Goal: Task Accomplishment & Management: Manage account settings

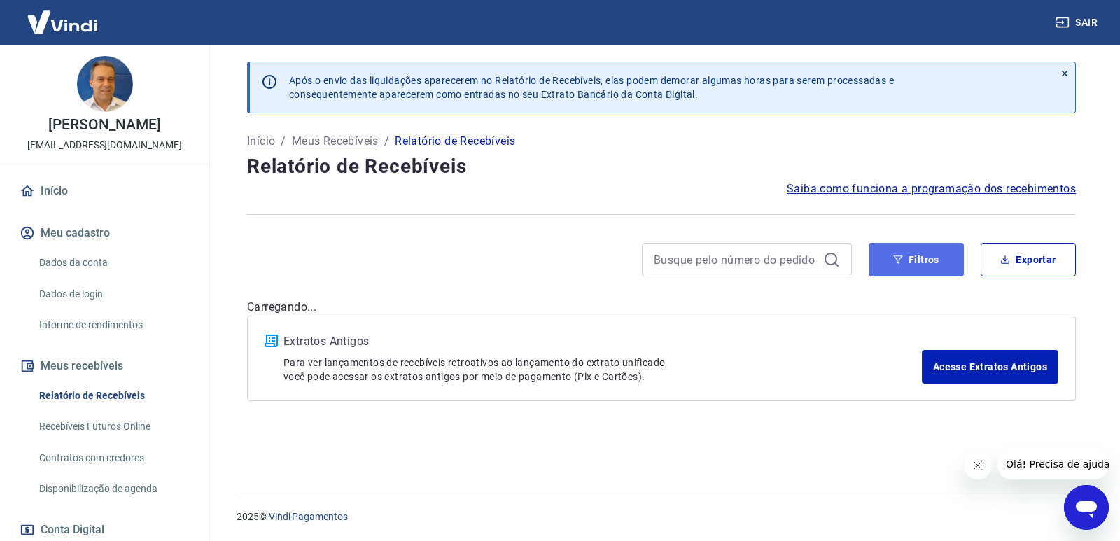
click at [908, 267] on button "Filtros" at bounding box center [915, 260] width 95 height 34
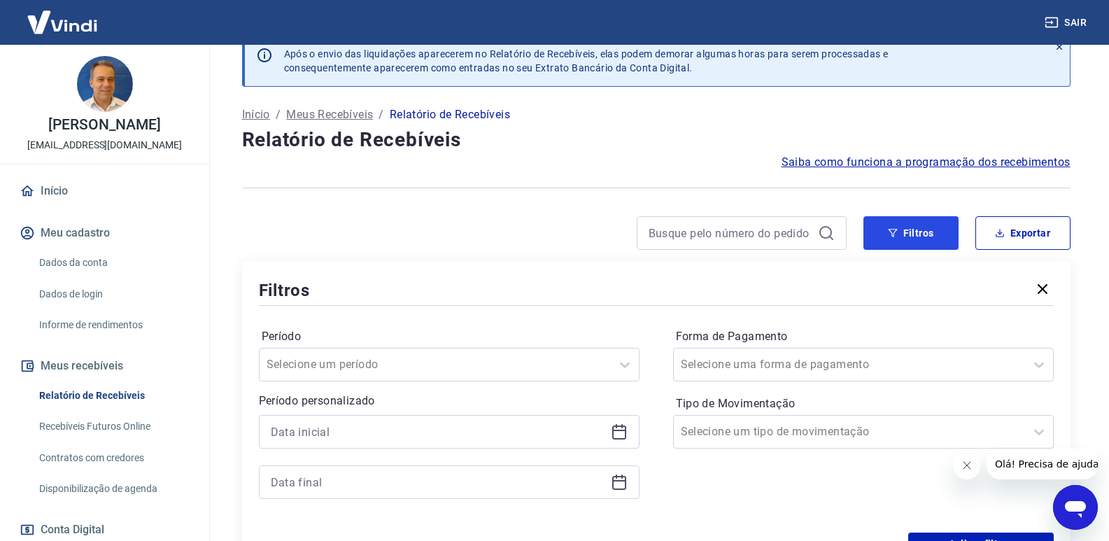
scroll to position [210, 0]
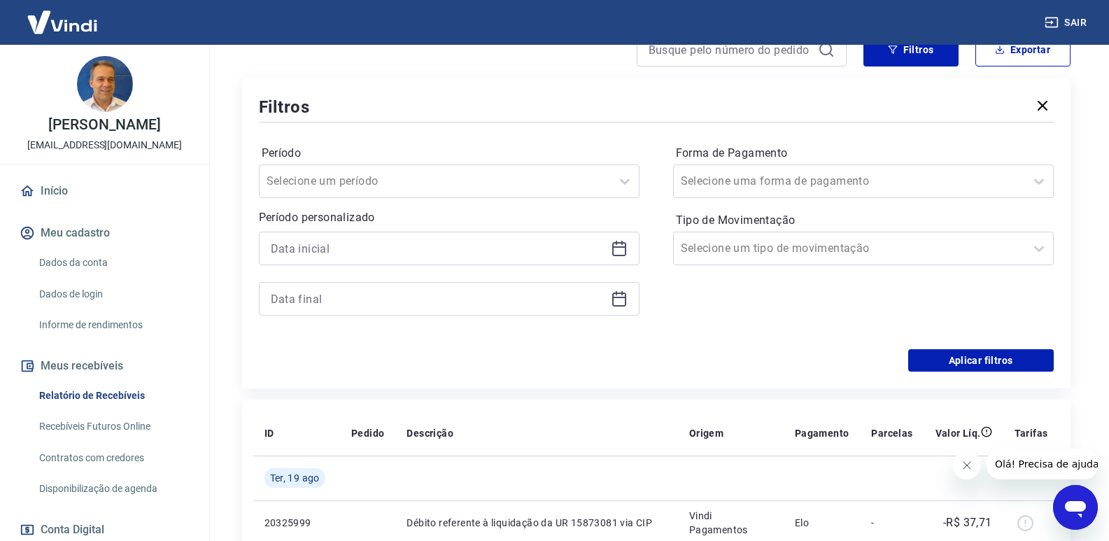
click at [615, 251] on icon at bounding box center [619, 248] width 17 height 17
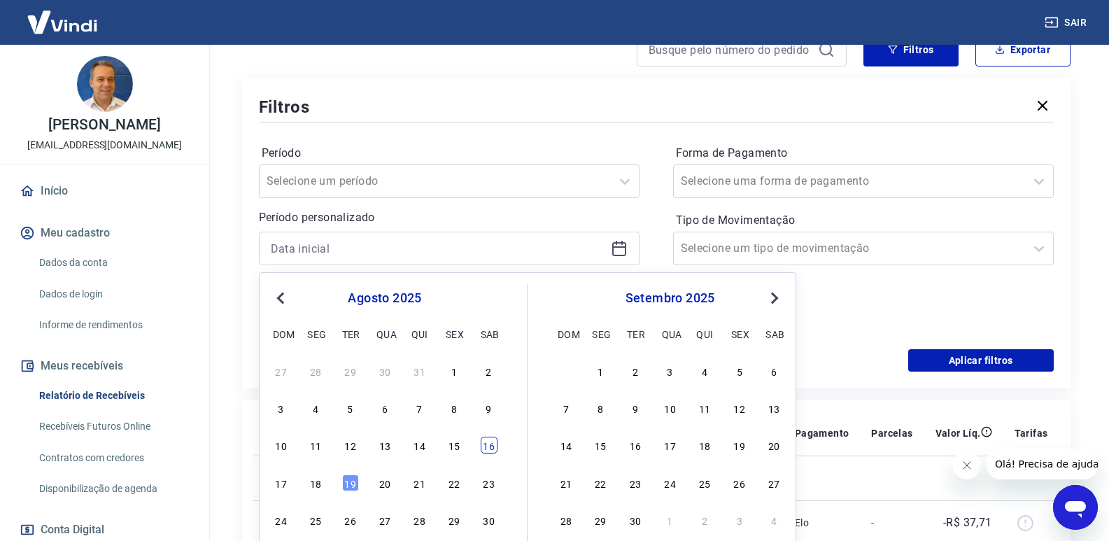
click at [491, 452] on div "16" at bounding box center [489, 445] width 17 height 17
type input "[DATE]"
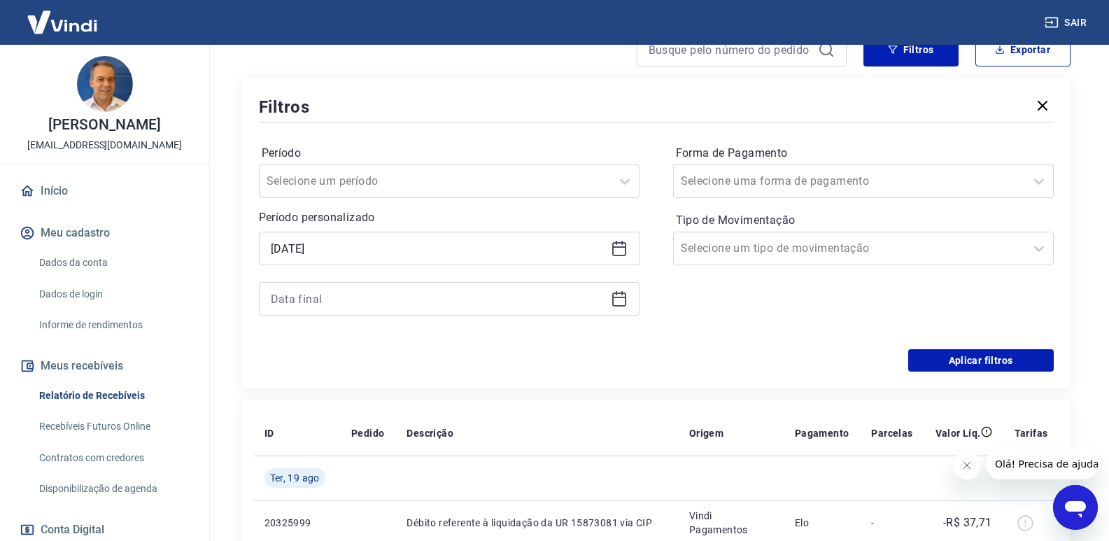
click at [621, 304] on icon at bounding box center [619, 298] width 17 height 17
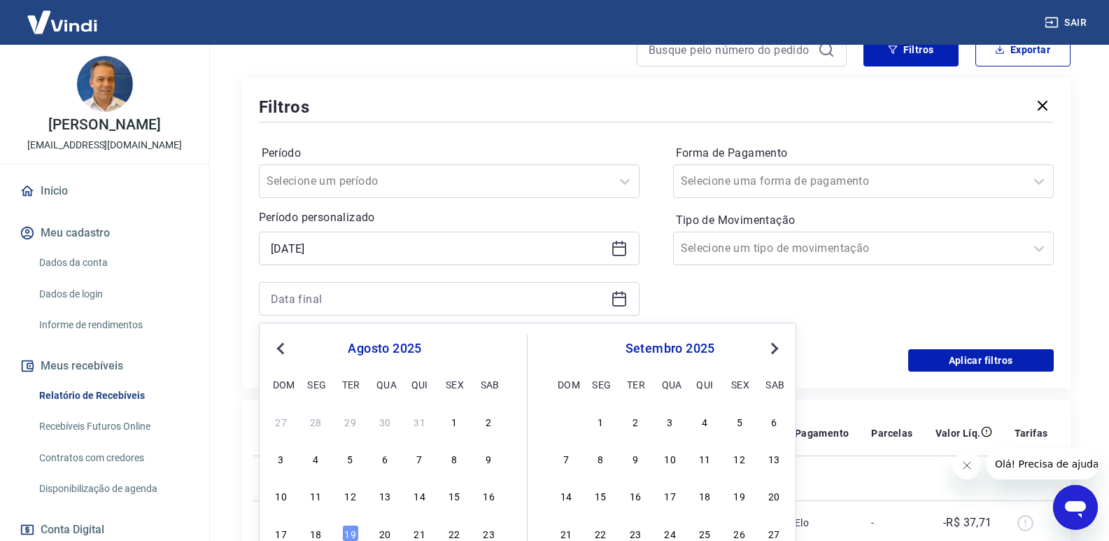
drag, startPoint x: 309, startPoint y: 530, endPoint x: 285, endPoint y: 367, distance: 164.0
click at [310, 530] on div "18" at bounding box center [315, 533] width 17 height 17
type input "[DATE]"
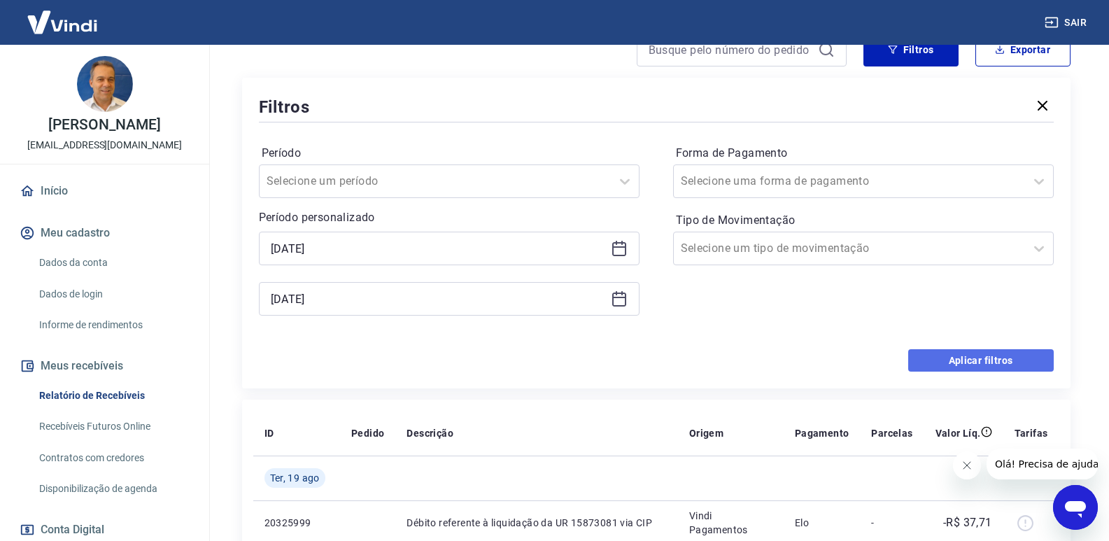
click at [954, 358] on button "Aplicar filtros" at bounding box center [981, 360] width 146 height 22
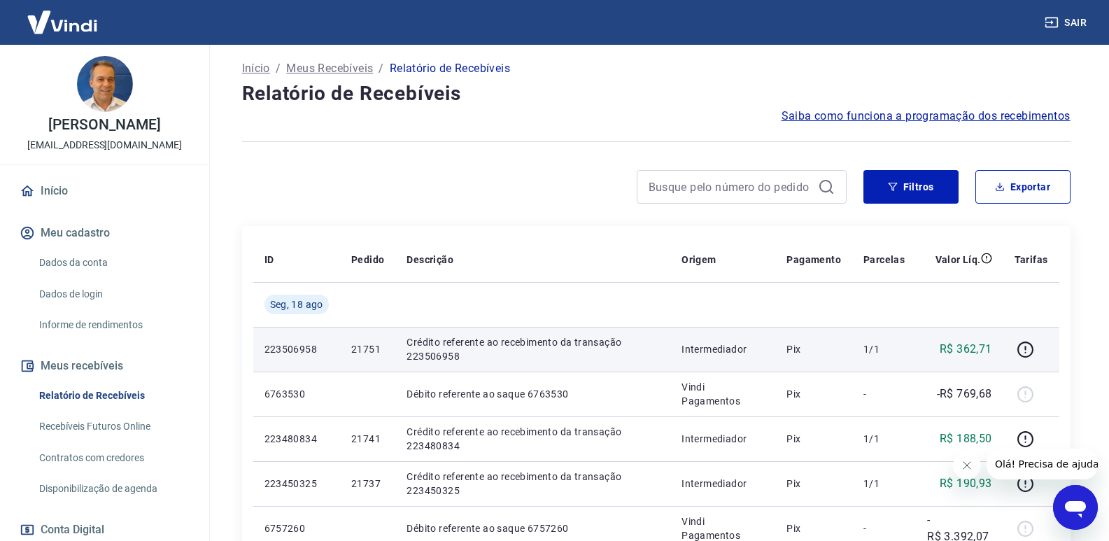
scroll to position [70, 0]
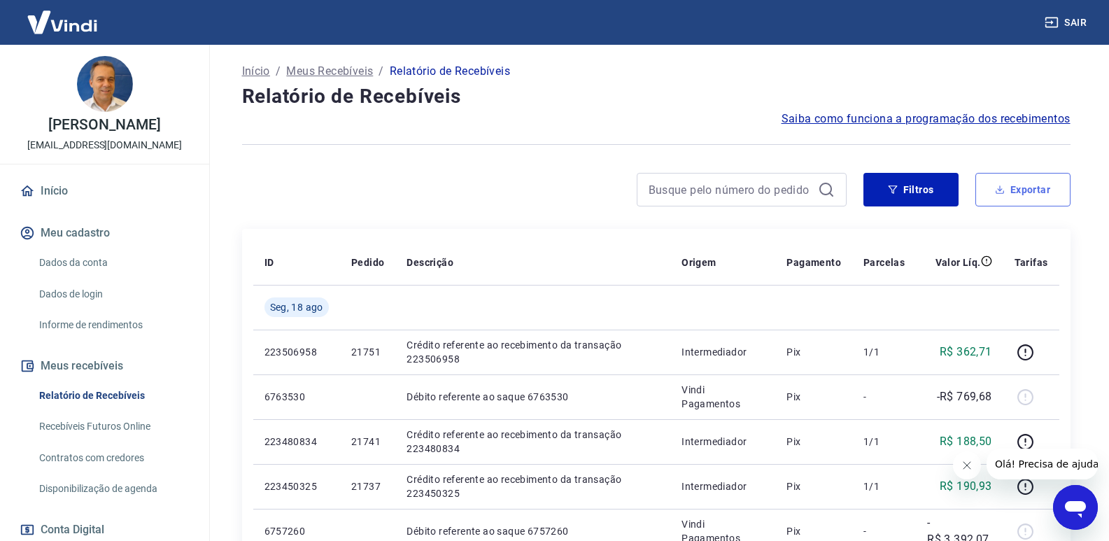
click at [992, 193] on button "Exportar" at bounding box center [1022, 190] width 95 height 34
type input "[DATE]"
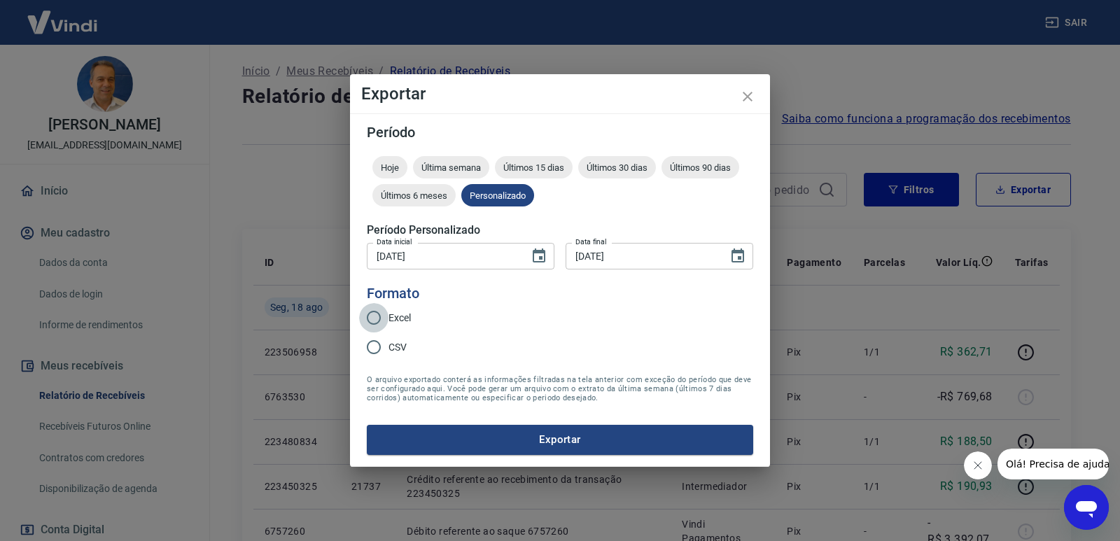
click at [375, 318] on input "Excel" at bounding box center [373, 317] width 29 height 29
radio input "true"
click at [455, 446] on button "Exportar" at bounding box center [560, 439] width 386 height 29
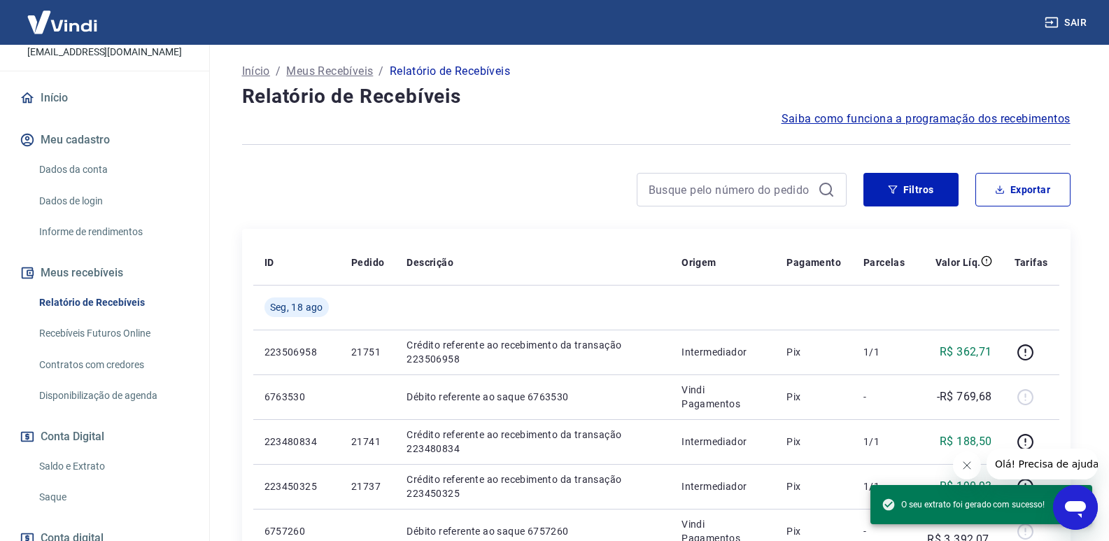
scroll to position [190, 0]
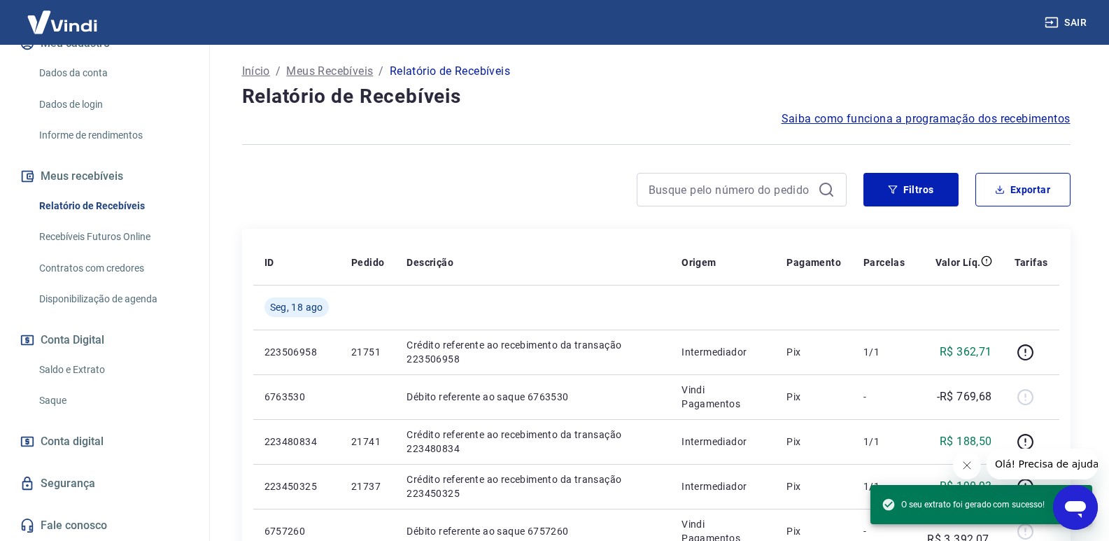
click at [48, 393] on link "Saque" at bounding box center [113, 400] width 159 height 29
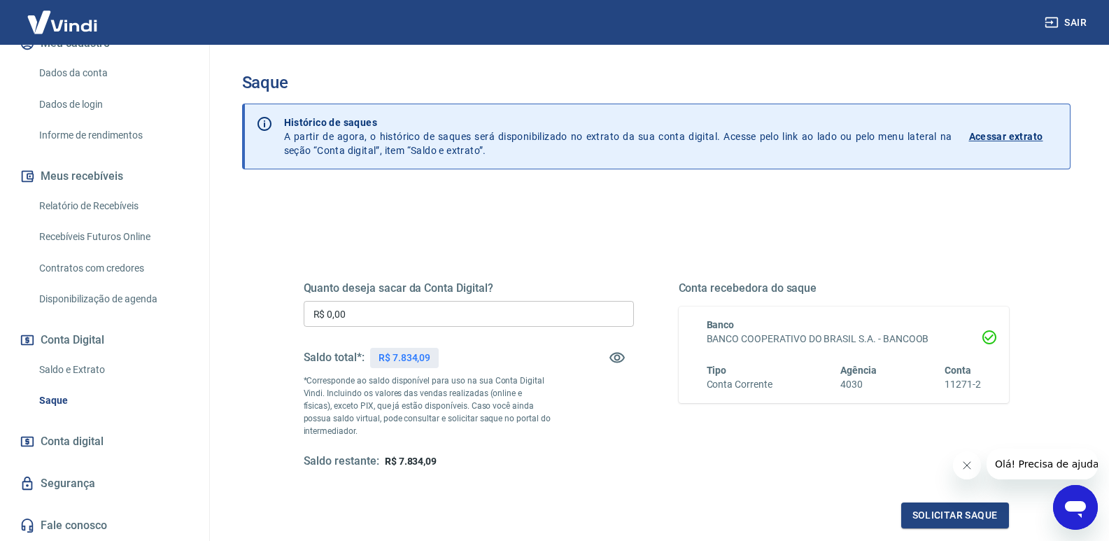
click at [369, 314] on input "R$ 0,00" at bounding box center [469, 314] width 330 height 26
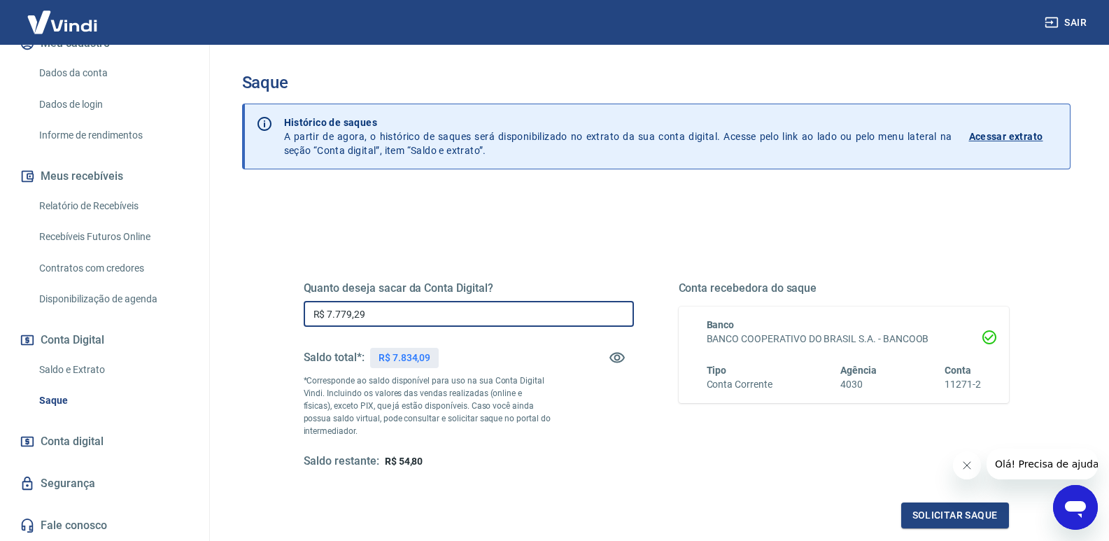
type input "R$ 7.779,29"
click at [919, 515] on button "Solicitar saque" at bounding box center [955, 515] width 108 height 26
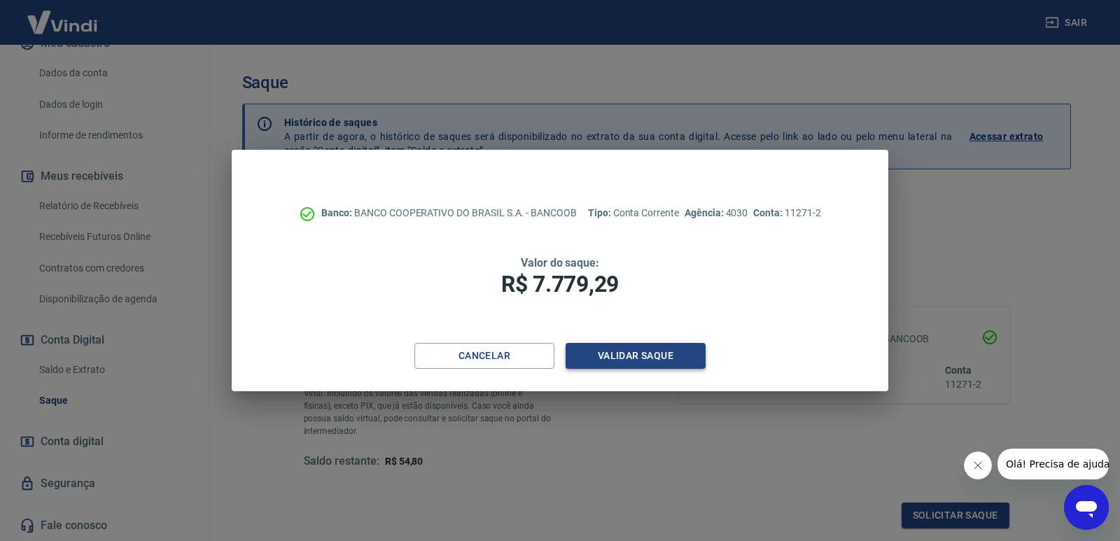
click at [613, 363] on button "Validar saque" at bounding box center [635, 356] width 140 height 26
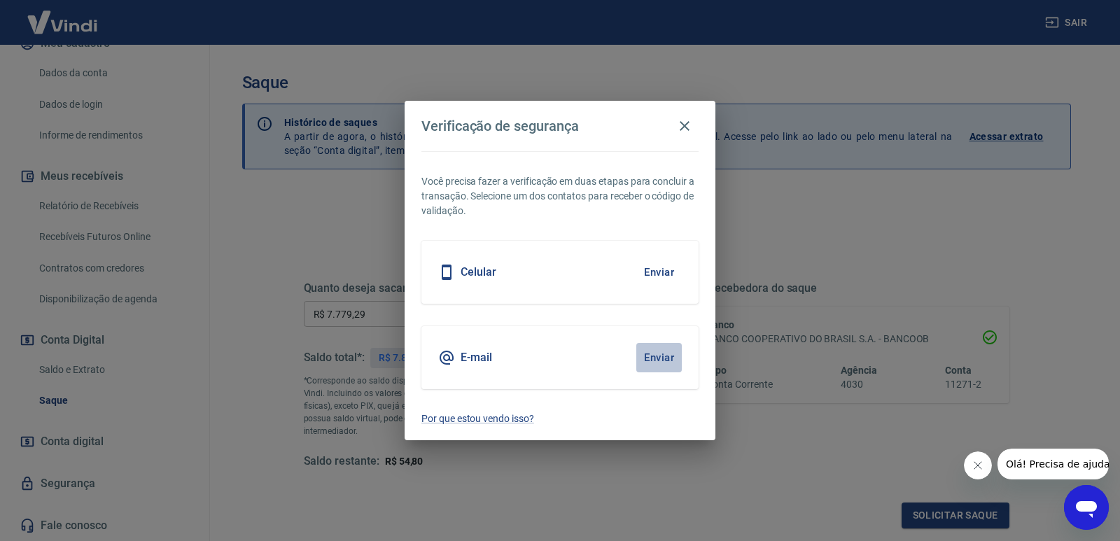
click at [664, 355] on button "Enviar" at bounding box center [658, 357] width 45 height 29
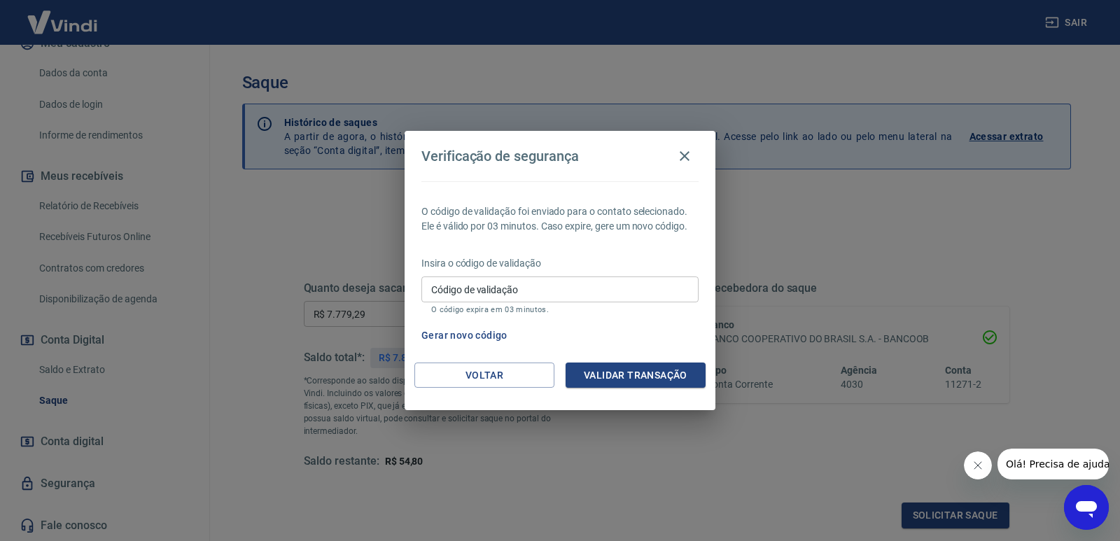
click at [582, 293] on input "Código de validação" at bounding box center [559, 289] width 277 height 26
type input "656508"
click at [624, 374] on button "Validar transação" at bounding box center [635, 375] width 140 height 26
